Goal: Task Accomplishment & Management: Use online tool/utility

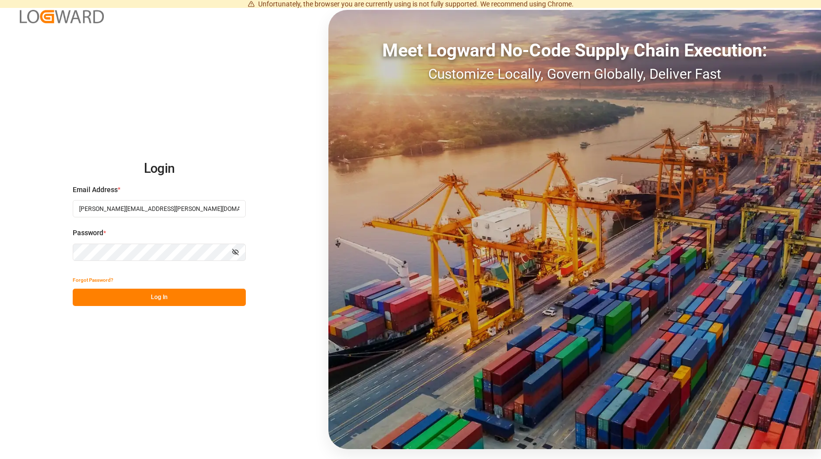
click at [162, 295] on button "Log In" at bounding box center [159, 296] width 173 height 17
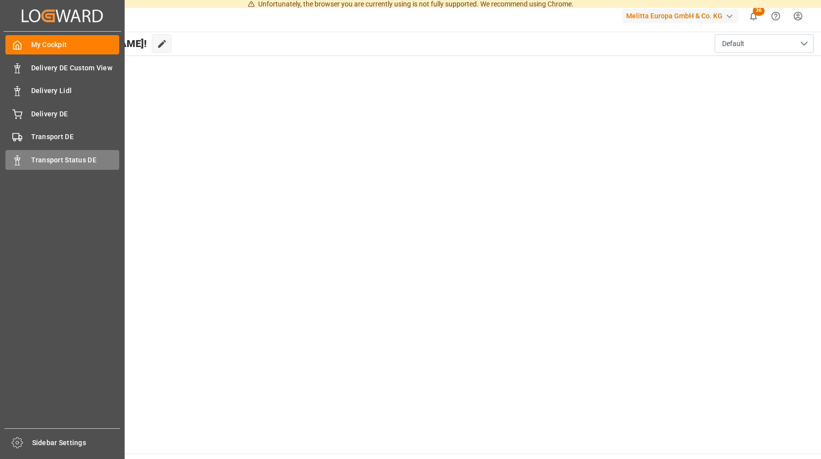
click at [37, 157] on span "Transport Status DE" at bounding box center [75, 160] width 89 height 10
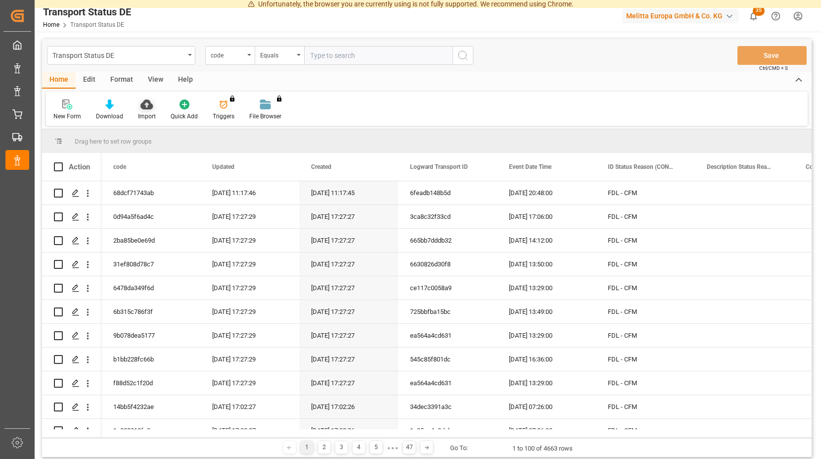
click at [144, 107] on icon at bounding box center [147, 104] width 12 height 10
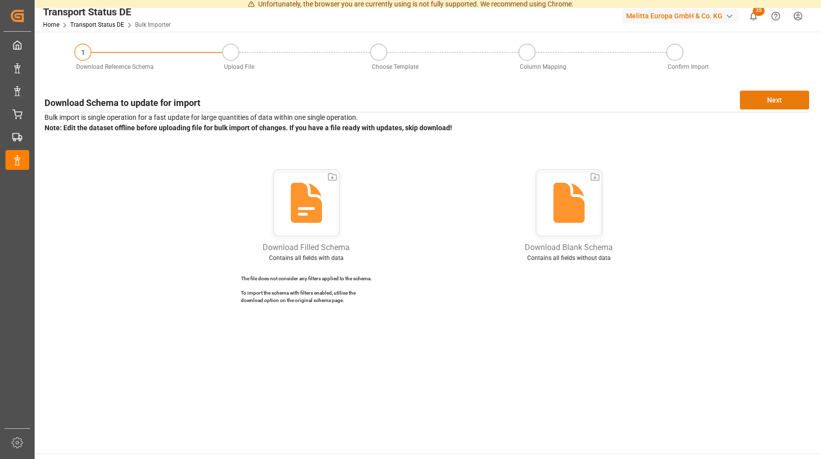
click at [775, 98] on button "Next" at bounding box center [774, 100] width 69 height 19
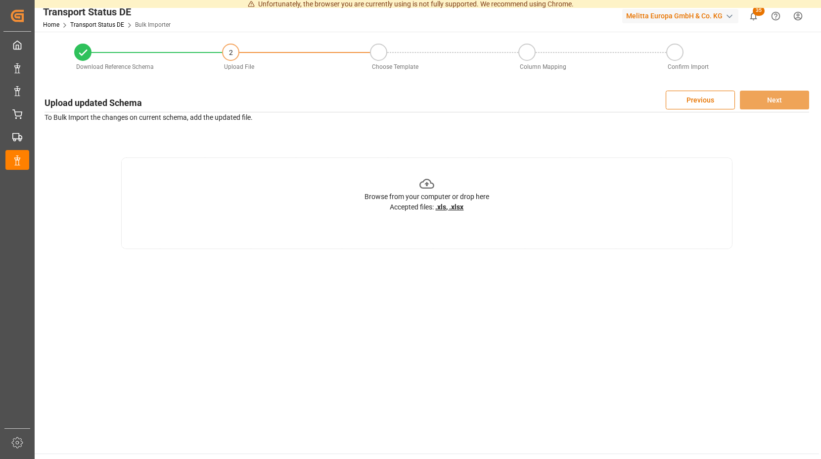
click at [427, 185] on icon at bounding box center [427, 184] width 15 height 10
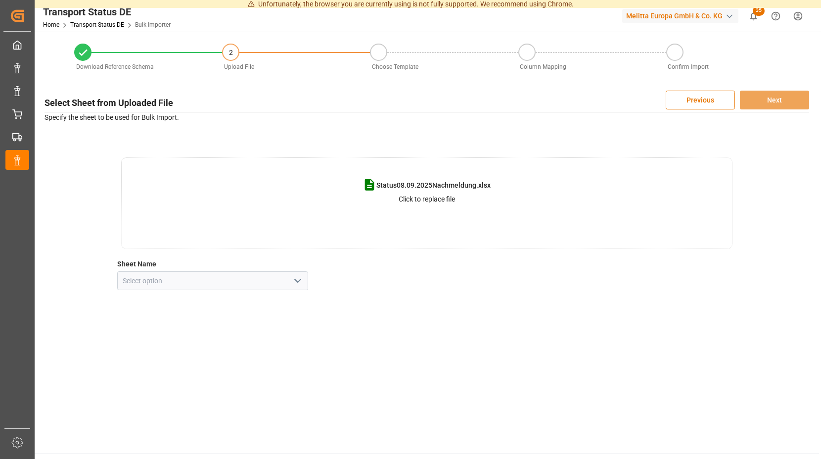
click at [298, 282] on polyline "open menu" at bounding box center [298, 280] width 6 height 3
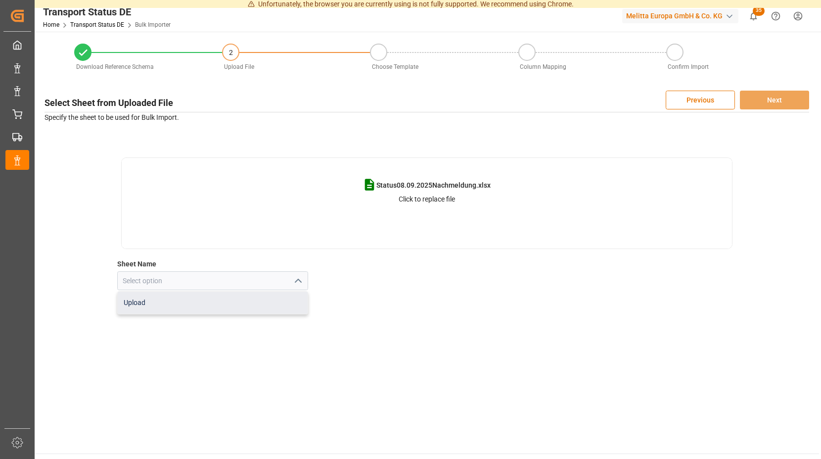
click at [185, 301] on div "Upload" at bounding box center [213, 302] width 190 height 22
type input "Upload"
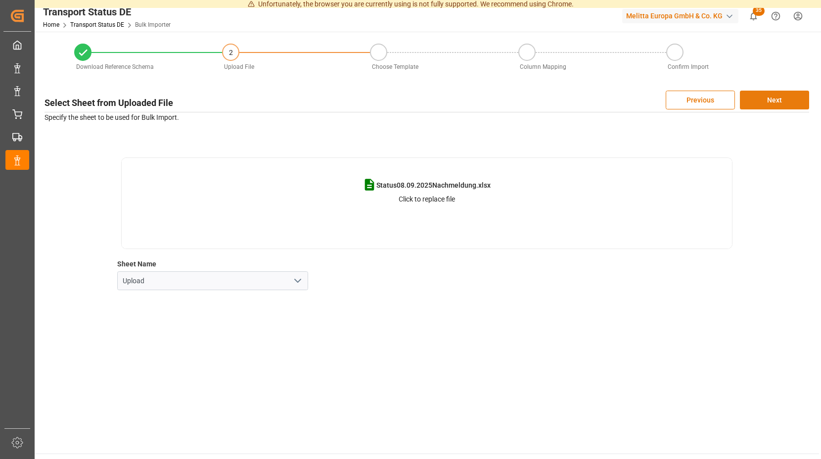
click at [777, 99] on button "Next" at bounding box center [774, 100] width 69 height 19
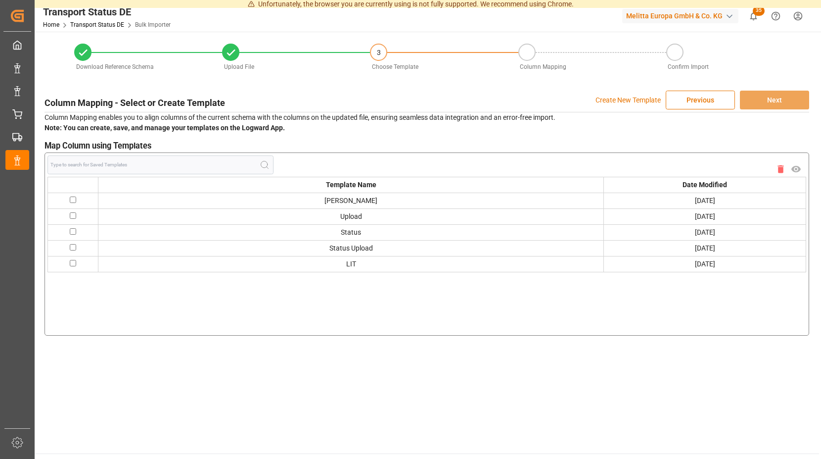
click at [75, 199] on input "checkbox" at bounding box center [73, 199] width 6 height 6
checkbox input "true"
click at [767, 97] on button "Next" at bounding box center [774, 100] width 69 height 19
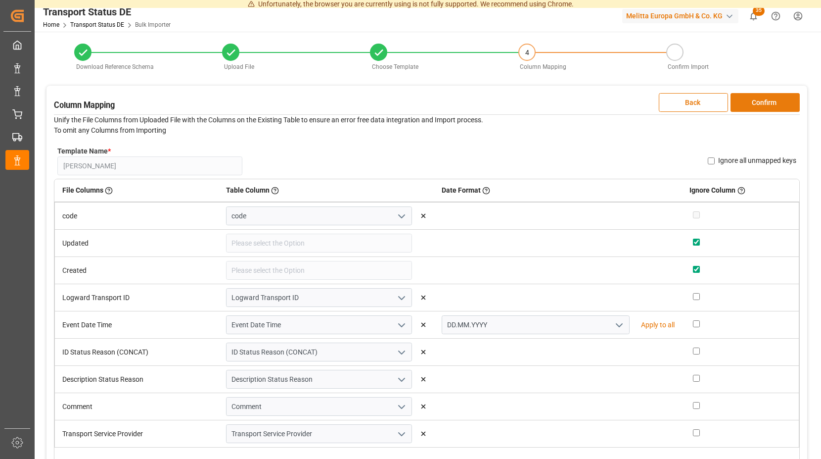
click at [758, 100] on button "Confirm" at bounding box center [765, 102] width 69 height 19
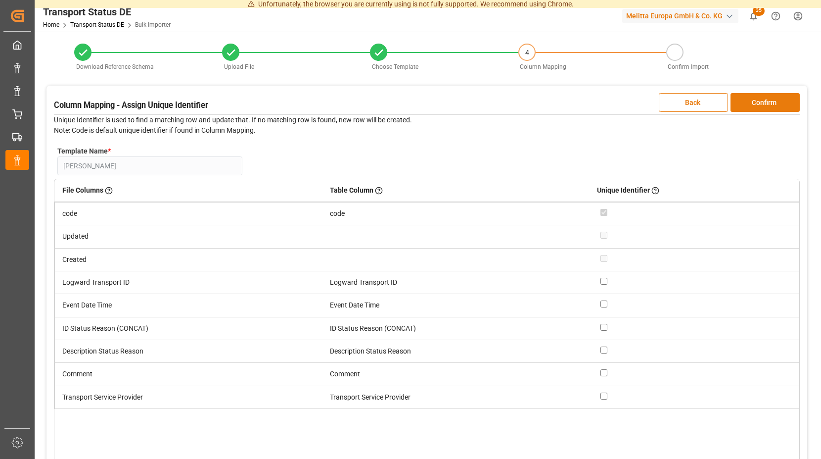
click at [758, 100] on button "Confirm" at bounding box center [765, 102] width 69 height 19
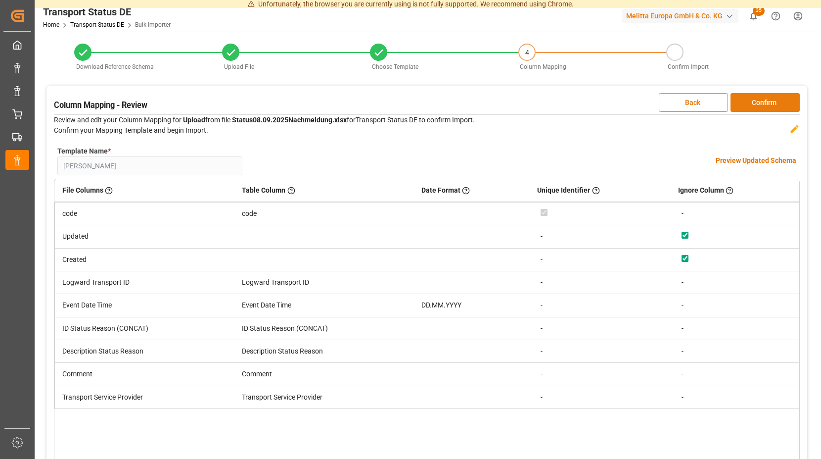
click at [758, 100] on button "Confirm" at bounding box center [765, 102] width 69 height 19
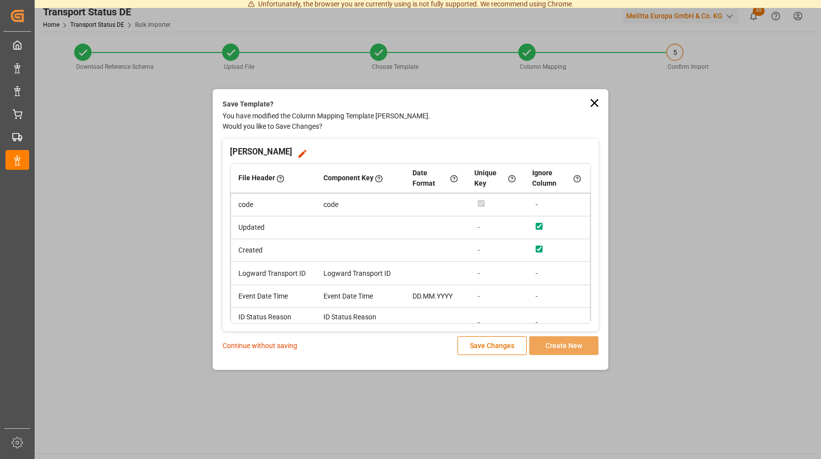
click at [268, 344] on p "Continue without saving" at bounding box center [260, 345] width 75 height 10
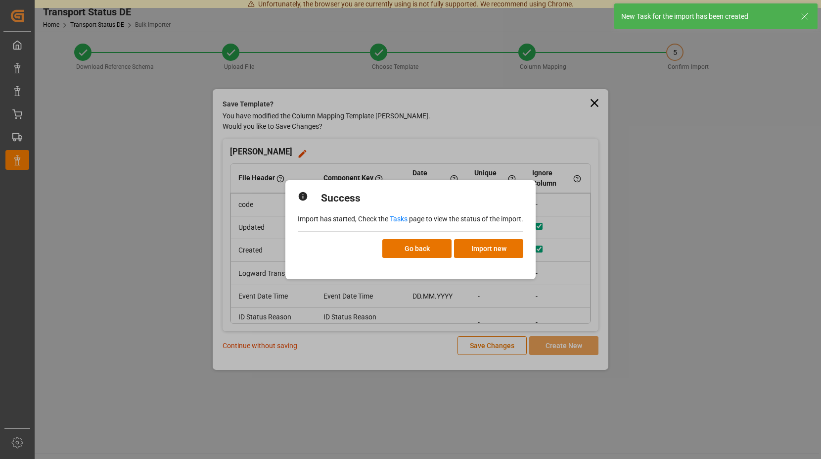
click at [401, 218] on link "Tasks" at bounding box center [399, 219] width 18 height 8
